Goal: Transaction & Acquisition: Subscribe to service/newsletter

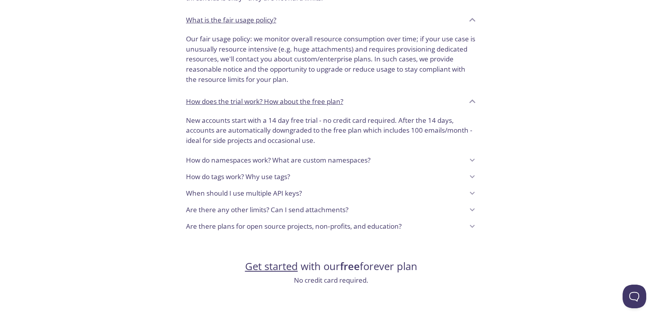
scroll to position [642, 0]
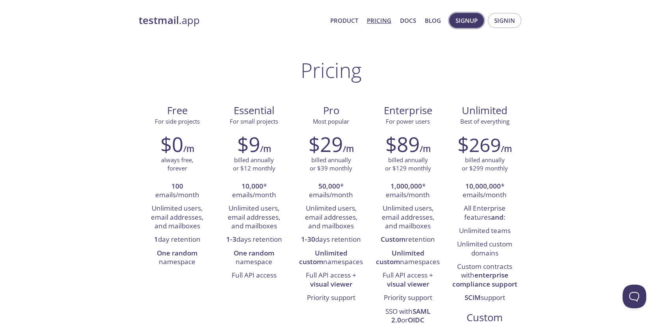
click at [460, 18] on span "Signup" at bounding box center [466, 20] width 22 height 10
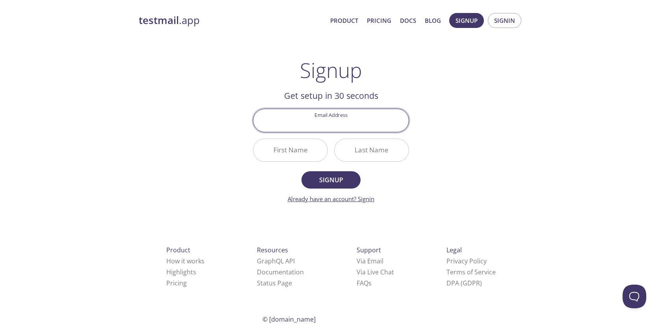
click at [366, 198] on link "Already have an account? Signin" at bounding box center [331, 199] width 87 height 8
